Goal: Task Accomplishment & Management: Use online tool/utility

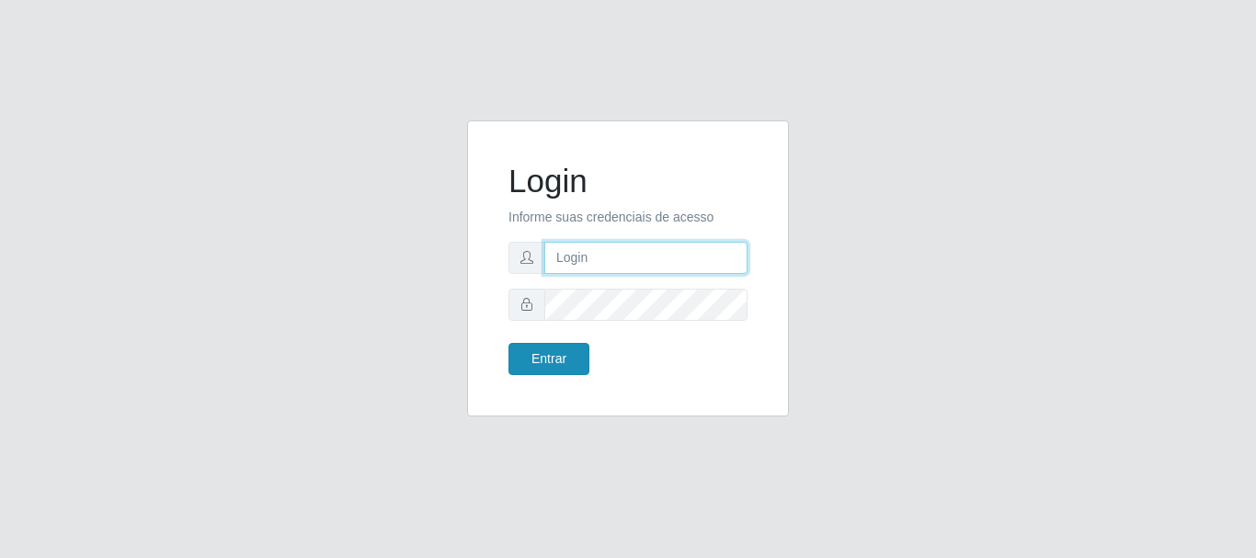
type input "[PERSON_NAME]"
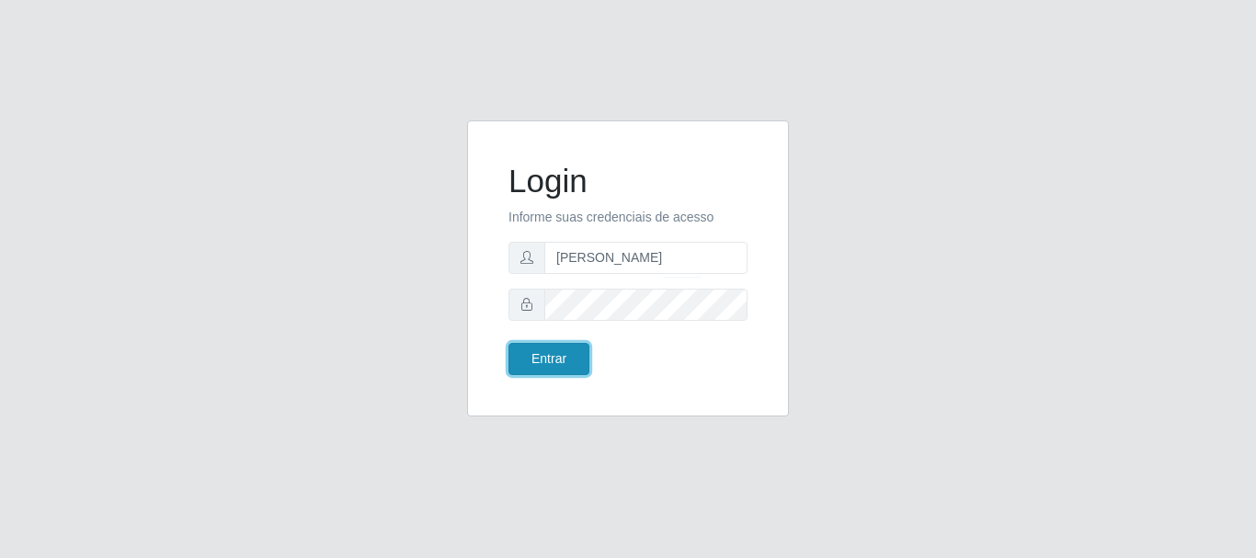
click at [556, 356] on button "Entrar" at bounding box center [548, 359] width 81 height 32
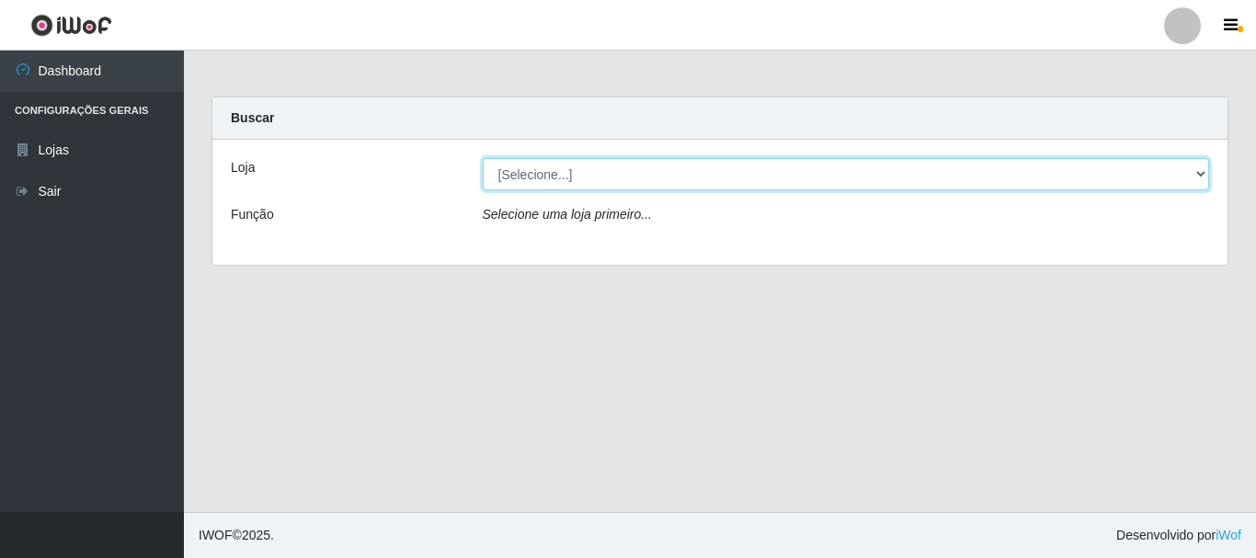
click at [614, 176] on select "[Selecione...] Bemais Supermercados - [GEOGRAPHIC_DATA]" at bounding box center [846, 174] width 727 height 32
select select "249"
click at [483, 158] on select "[Selecione...] Bemais Supermercados - [GEOGRAPHIC_DATA]" at bounding box center [846, 174] width 727 height 32
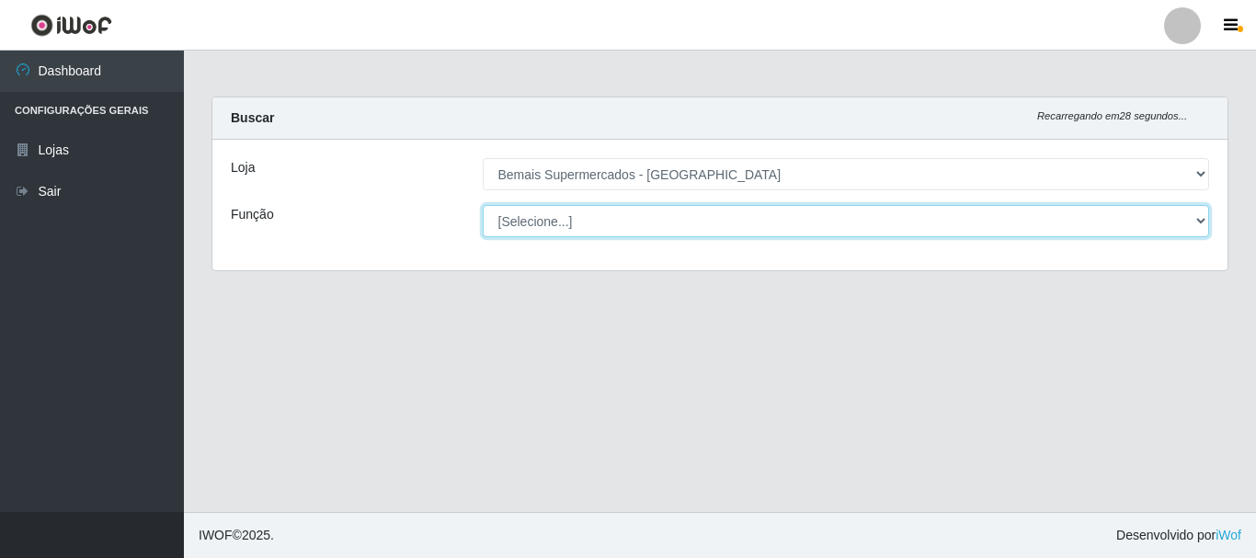
click at [656, 225] on select "[Selecione...] ASG ASG + ASG ++ Auxiliar de Depósito Auxiliar de Depósito + Aux…" at bounding box center [846, 221] width 727 height 32
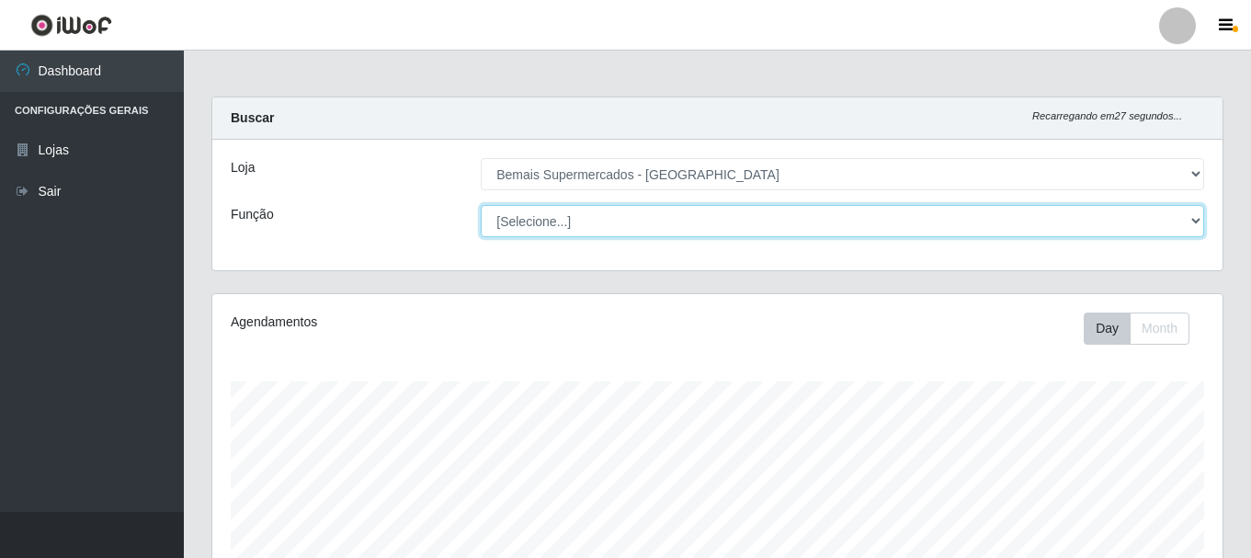
scroll to position [382, 1011]
select select "72"
click at [481, 205] on select "[Selecione...] ASG ASG + ASG ++ Auxiliar de Depósito Auxiliar de Depósito + Aux…" at bounding box center [843, 221] width 724 height 32
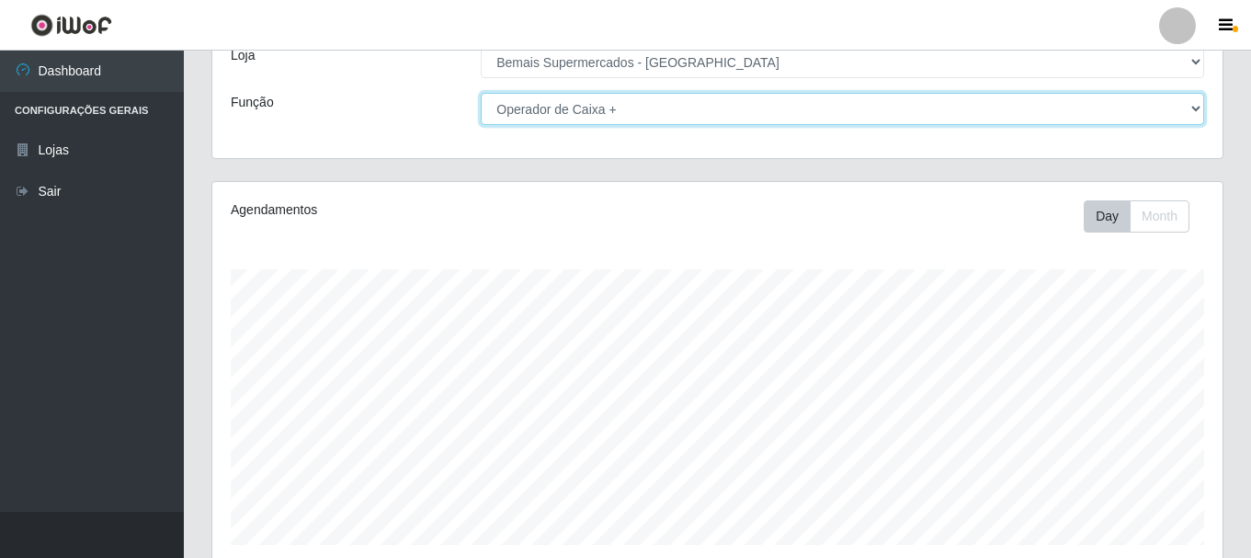
scroll to position [336, 0]
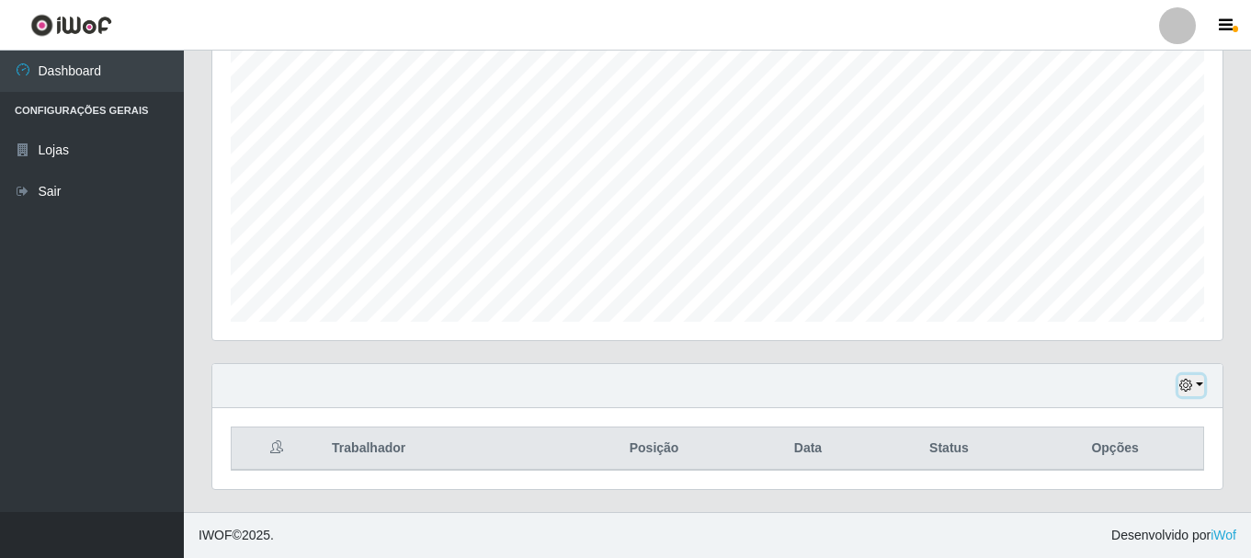
click at [1190, 389] on icon "button" at bounding box center [1186, 385] width 13 height 13
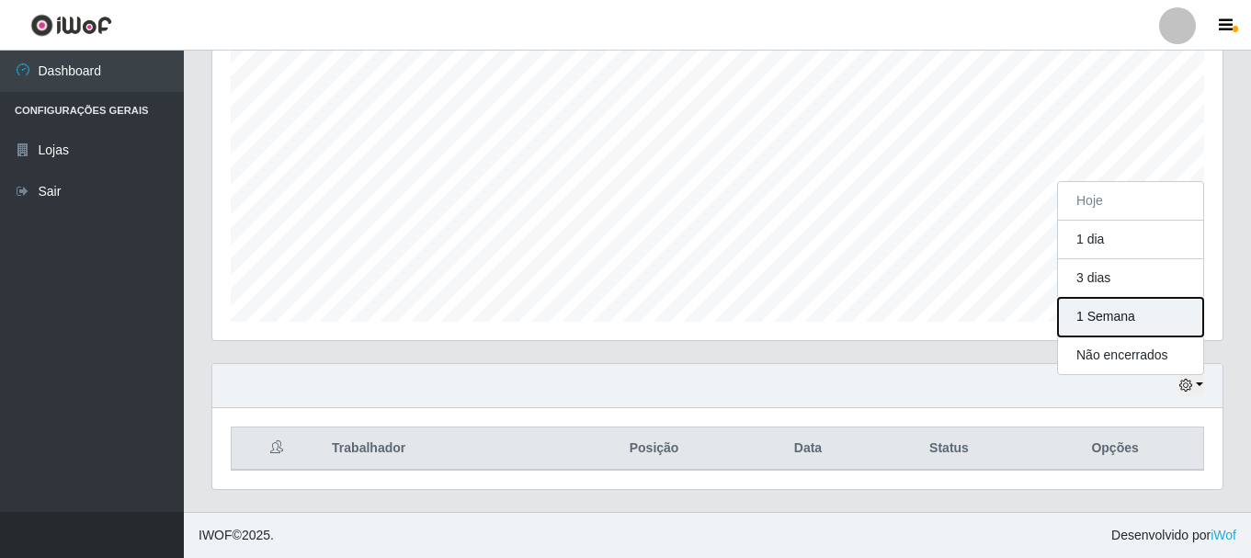
click at [1151, 316] on button "1 Semana" at bounding box center [1130, 317] width 145 height 39
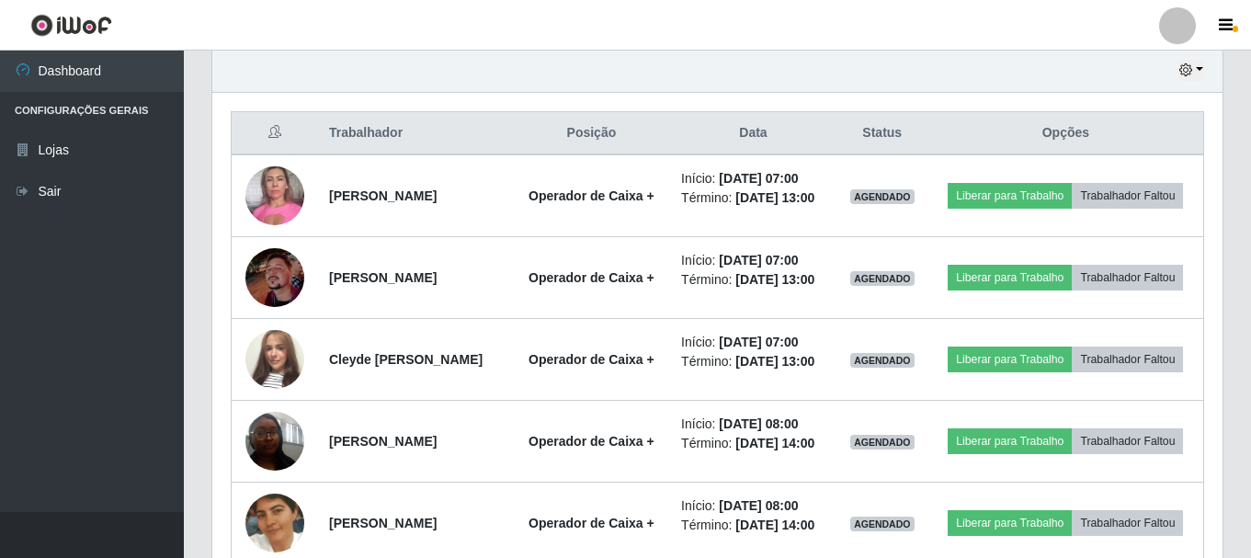
scroll to position [691, 0]
